Goal: Navigation & Orientation: Find specific page/section

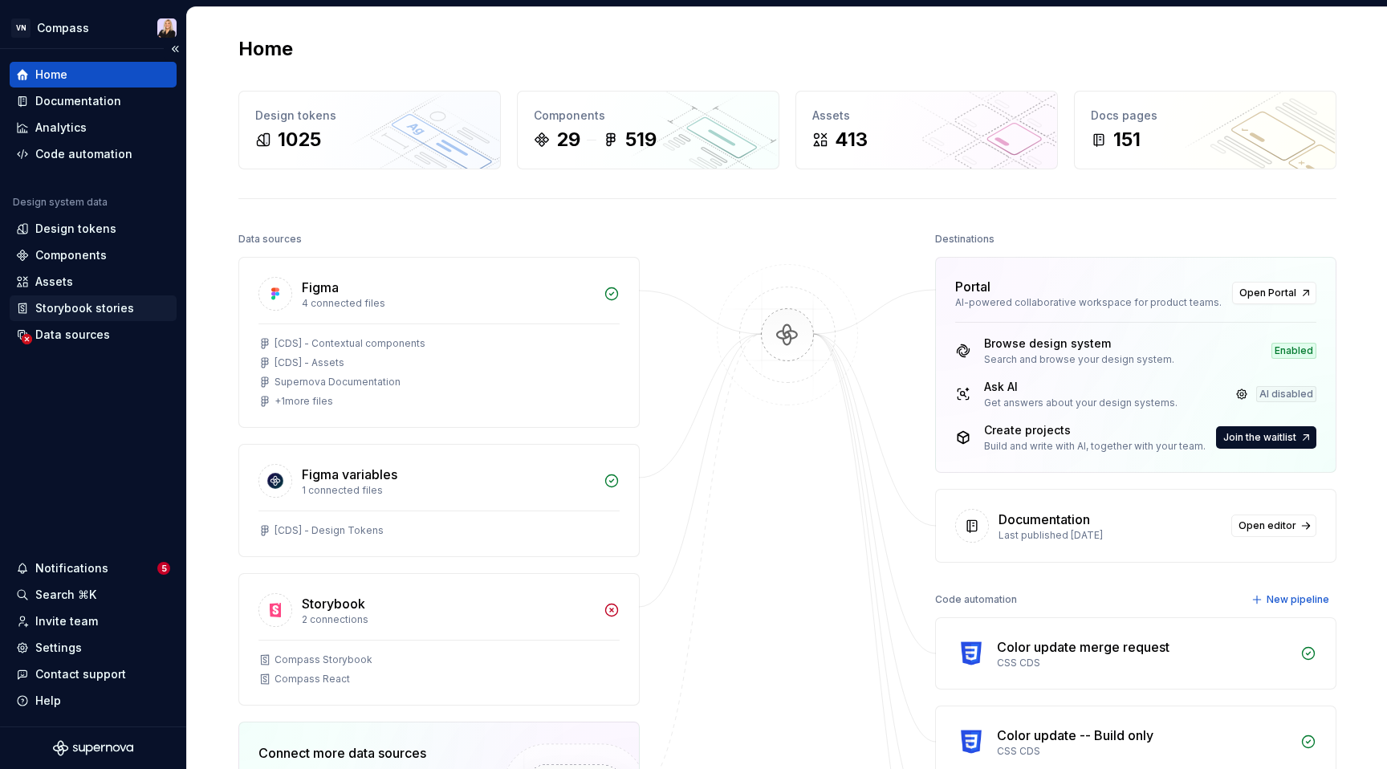
click at [112, 307] on div "Storybook stories" at bounding box center [84, 308] width 99 height 16
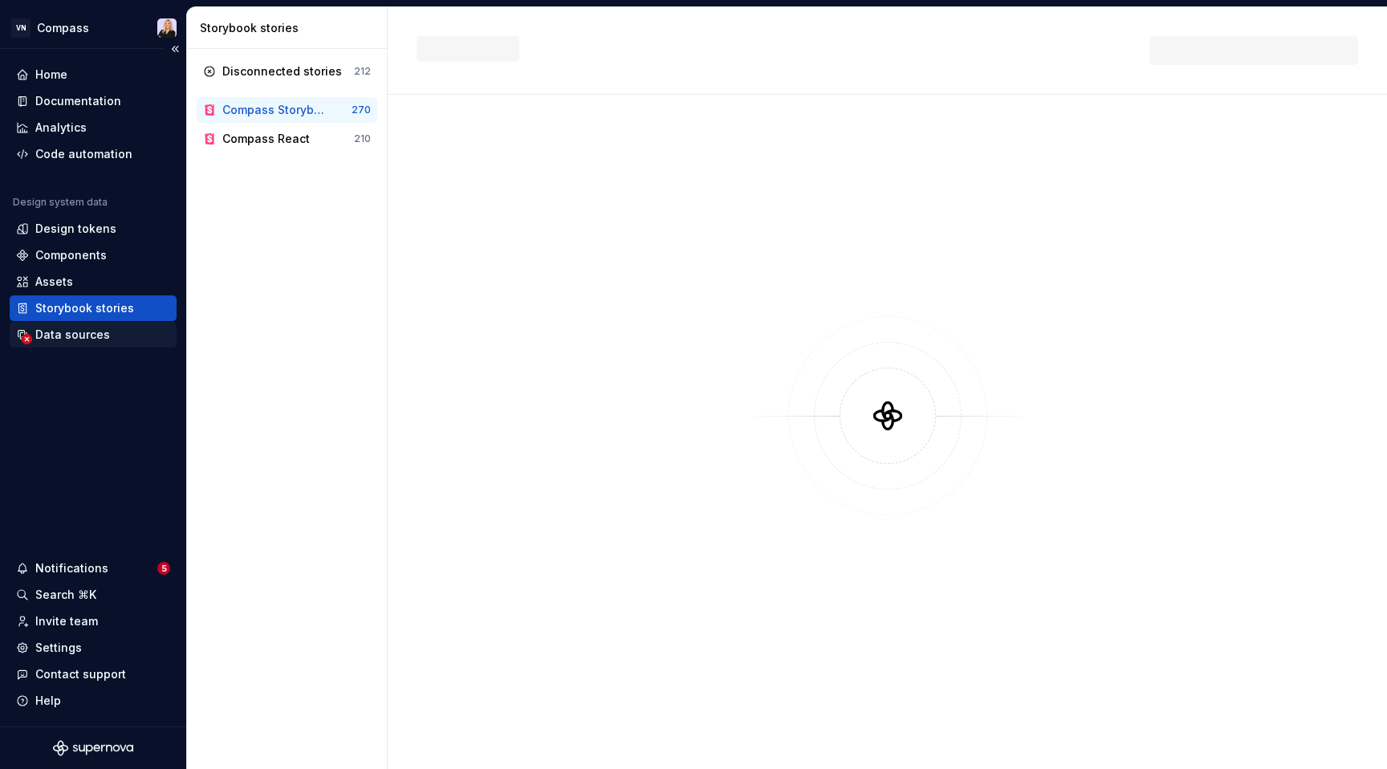
click at [94, 335] on div "Data sources" at bounding box center [72, 335] width 75 height 16
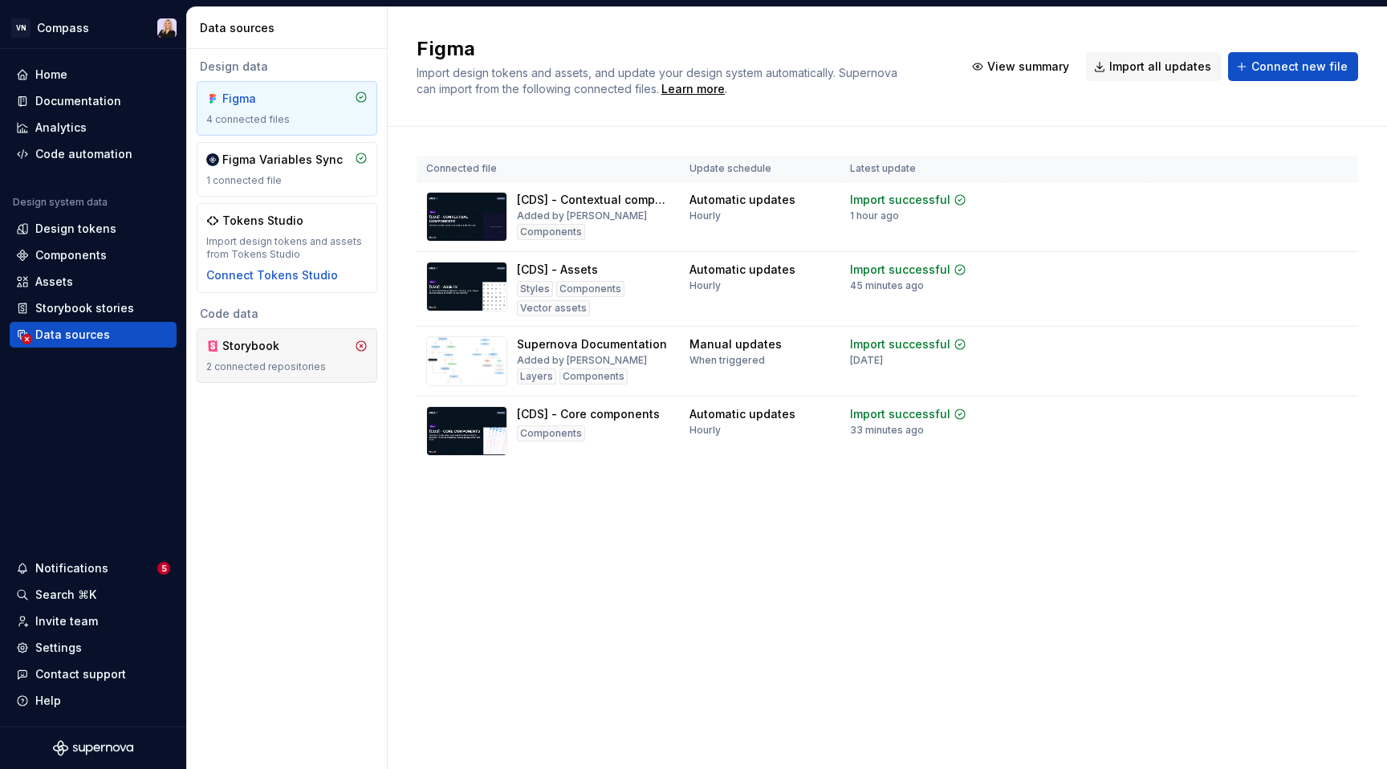
click at [263, 360] on div "2 connected repositories" at bounding box center [286, 366] width 161 height 13
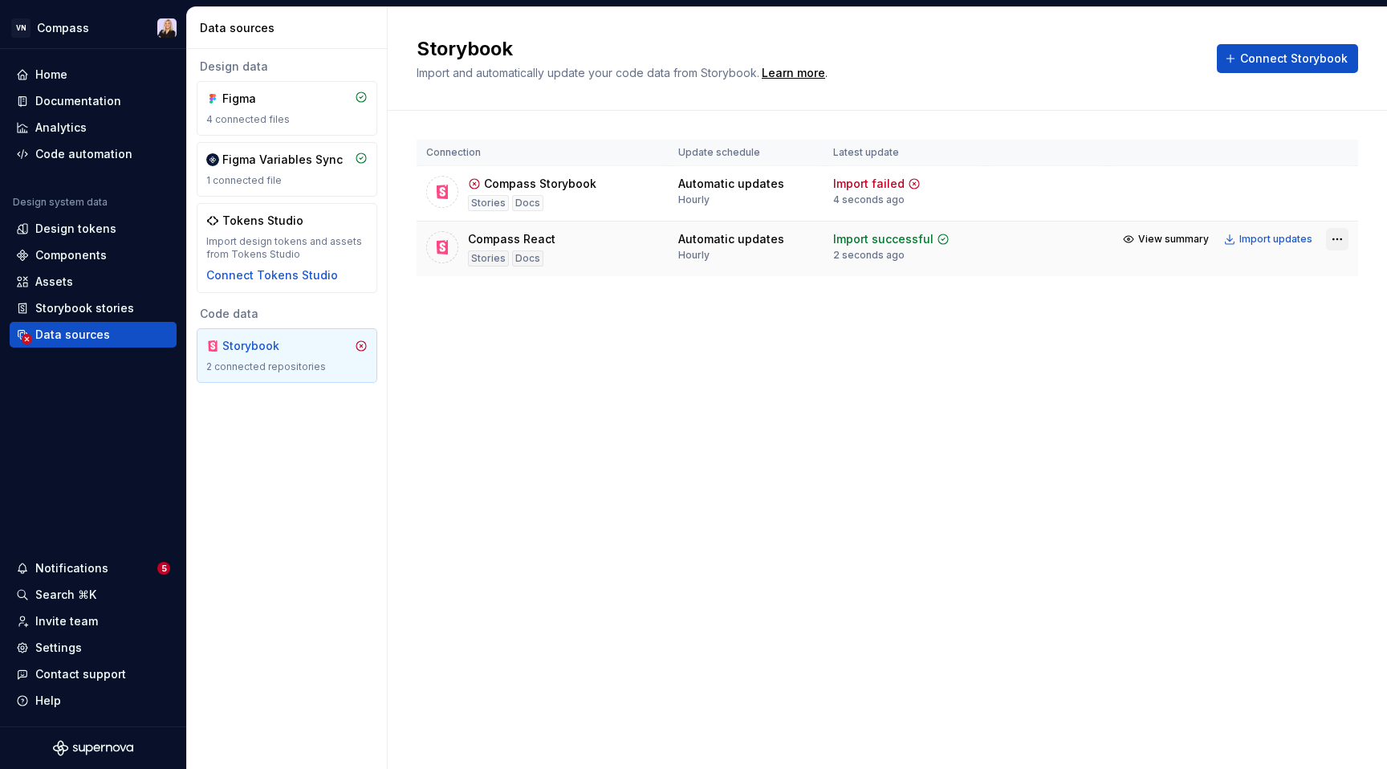
click at [1344, 238] on html "VN Compass Home Documentation Analytics Code automation Design system data Desi…" at bounding box center [693, 384] width 1387 height 769
click at [1309, 295] on link "Open Storybook" at bounding box center [1281, 296] width 120 height 16
